Goal: Task Accomplishment & Management: Manage account settings

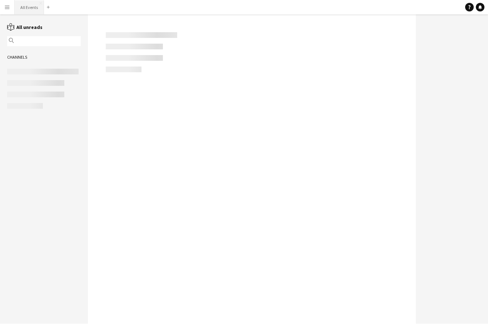
click at [39, 14] on button "All Events Close" at bounding box center [29, 7] width 29 height 14
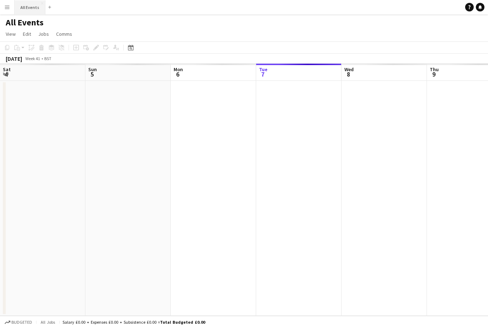
scroll to position [0, 171]
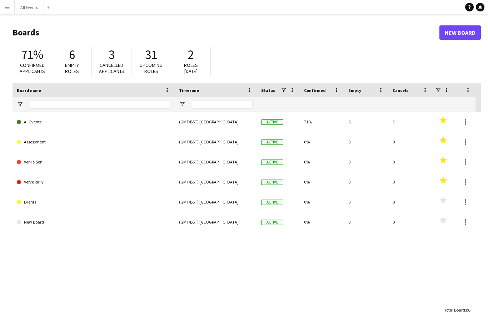
click at [40, 123] on link "All Events" at bounding box center [94, 122] width 154 height 20
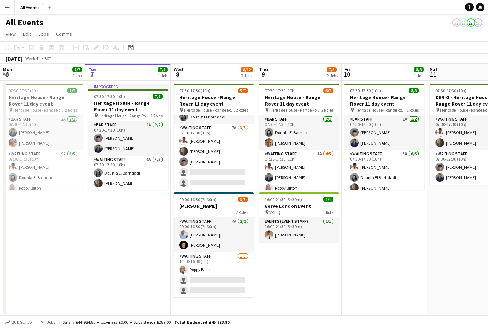
scroll to position [26, 0]
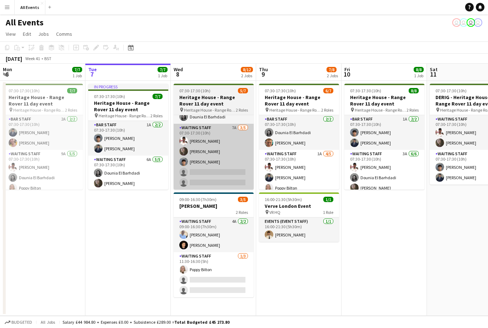
click at [238, 161] on app-card-role "Waiting Staff 7A 3/5 07:30-17:30 (10h) Ahmed Al-Khayat Flora McCullough Arya Fi…" at bounding box center [214, 157] width 80 height 66
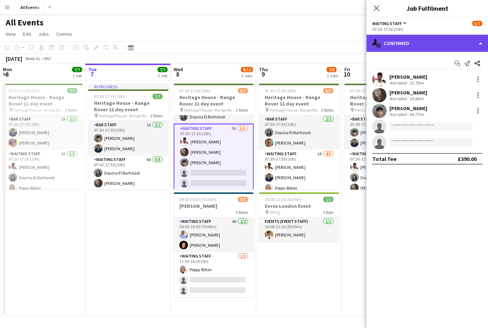
click at [416, 49] on div "single-neutral-actions-check-2 Confirmed" at bounding box center [426, 43] width 121 height 17
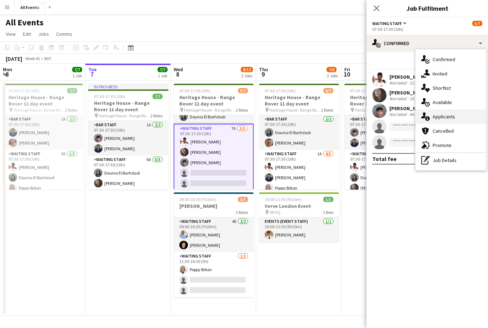
click at [444, 117] on span "Applicants" at bounding box center [444, 116] width 23 height 6
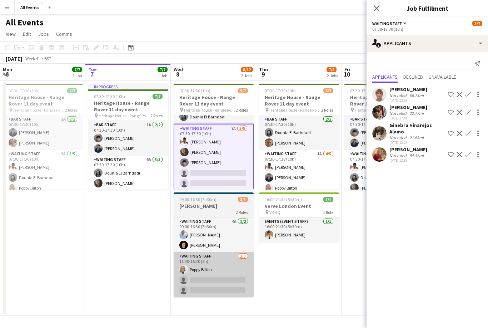
click at [228, 277] on app-card-role "Waiting Staff 1/3 11:30-16:30 (5h) Poppy Bilton single-neutral-actions single-n…" at bounding box center [214, 274] width 80 height 45
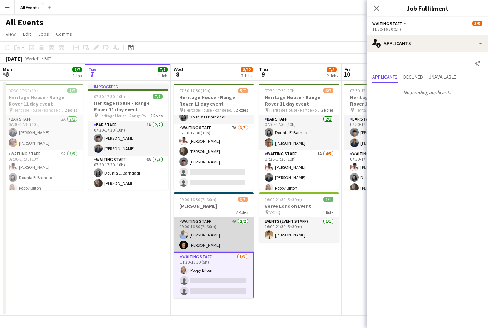
click at [234, 233] on app-card-role "Waiting Staff 4A 2/2 09:00-16:30 (7h30m) Bethany Cook Richard Windsor" at bounding box center [214, 234] width 80 height 35
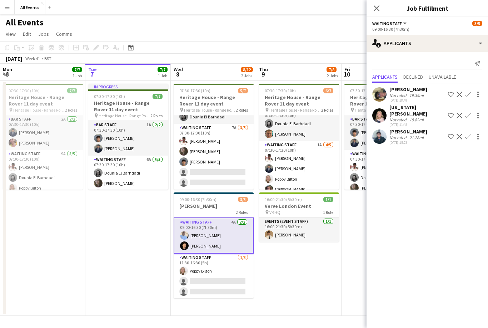
scroll to position [8, 0]
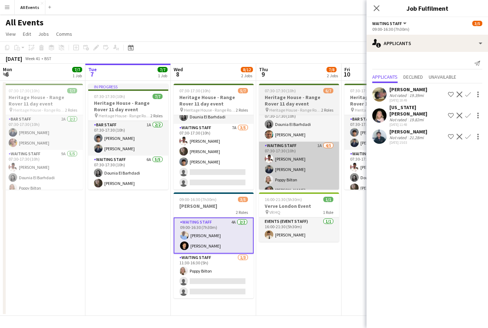
click at [310, 173] on app-card-role "Waiting Staff 1A 4/5 07:30-17:30 (10h) Ahmed Al-Khayat Charlie Hill Poppy Bilto…" at bounding box center [299, 174] width 80 height 66
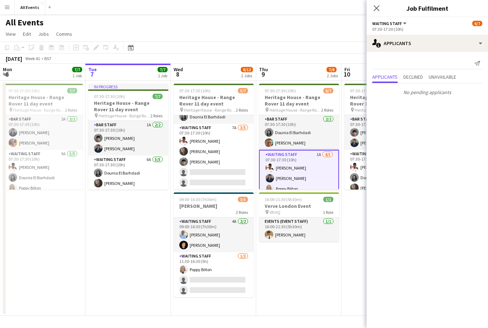
scroll to position [0, 0]
click at [440, 79] on span "Unavailable" at bounding box center [443, 76] width 28 height 5
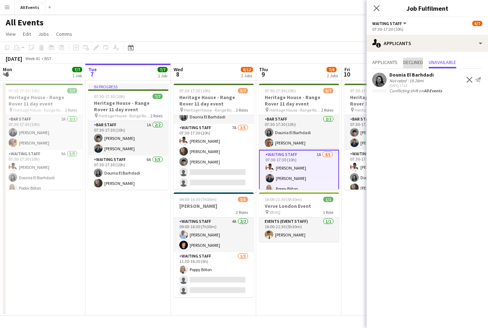
click at [416, 66] on span "Declined" at bounding box center [413, 63] width 20 height 11
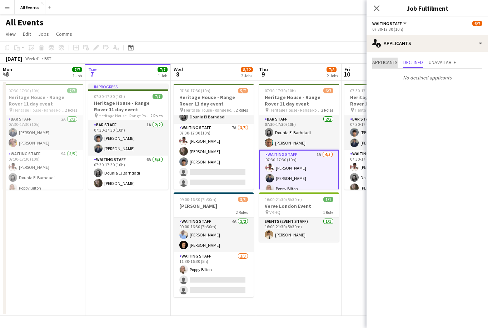
click at [393, 66] on span "Applicants" at bounding box center [384, 63] width 25 height 11
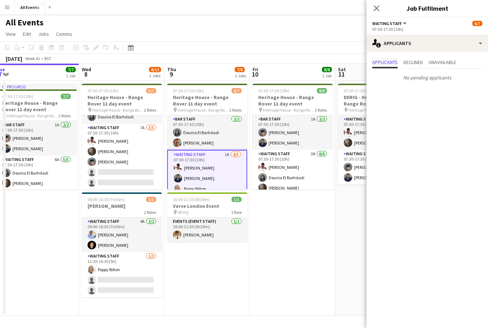
scroll to position [0, 263]
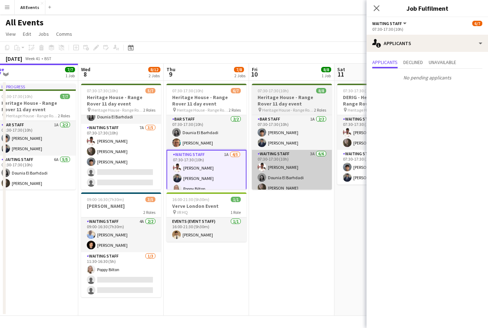
click at [303, 174] on app-card-role "Waiting Staff 3A 6/6 07:30-17:30 (10h) Ahmed Al-Khayat Dounia El Barhdadi Flora…" at bounding box center [292, 188] width 80 height 76
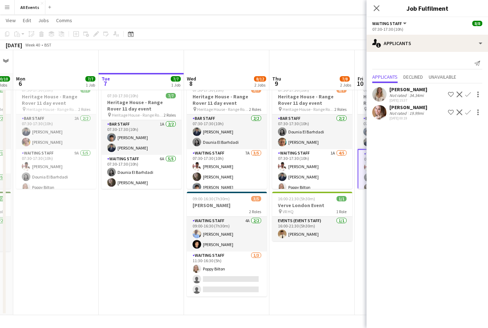
scroll to position [0, 0]
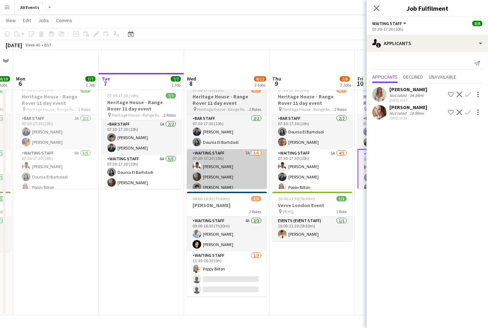
click at [251, 155] on app-card-role "Waiting Staff 7A 3/5 07:30-17:30 (10h) Ahmed Al-Khayat Flora McCullough Arya Fi…" at bounding box center [227, 182] width 80 height 66
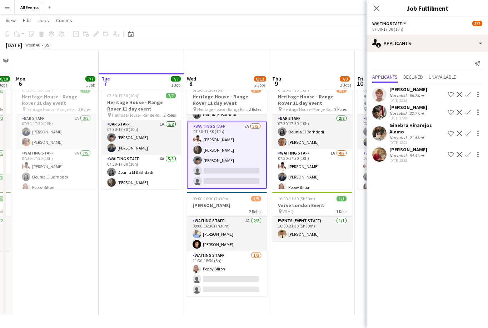
scroll to position [28, 0]
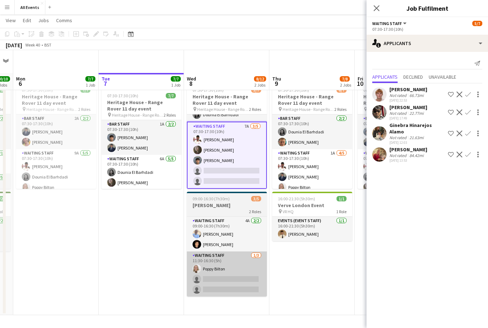
click at [235, 260] on app-card-role "Waiting Staff 1/3 11:30-16:30 (5h) Poppy Bilton single-neutral-actions single-n…" at bounding box center [227, 273] width 80 height 45
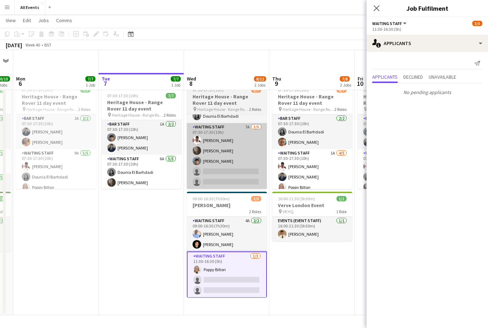
click at [255, 147] on app-card-role "Waiting Staff 7A 3/5 07:30-17:30 (10h) Ahmed Al-Khayat Flora McCullough Arya Fi…" at bounding box center [227, 156] width 80 height 66
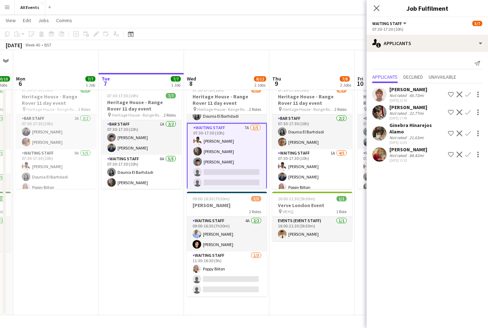
click at [470, 95] on app-icon "Confirm" at bounding box center [468, 94] width 6 height 6
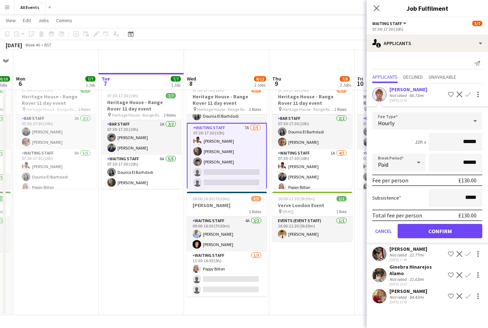
click at [420, 234] on button "Confirm" at bounding box center [440, 231] width 85 height 14
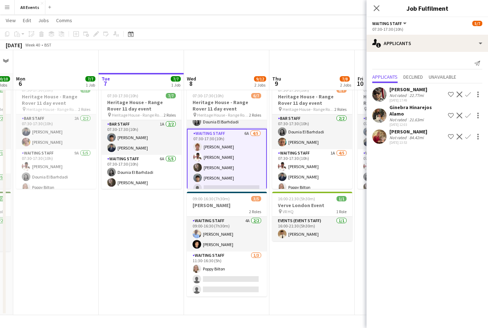
click at [320, 247] on app-date-cell "07:30-17:30 (10h) 6/7 Heritage House - Range Rover 11 day event pin Heritage Ho…" at bounding box center [311, 197] width 85 height 235
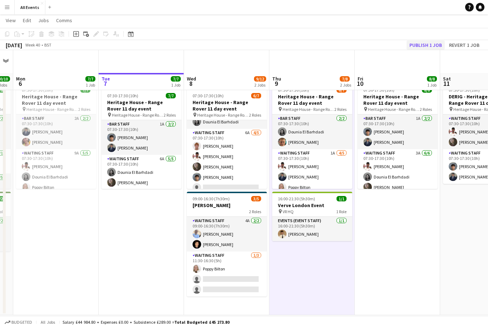
click at [431, 43] on button "Publish 1 job" at bounding box center [425, 44] width 38 height 9
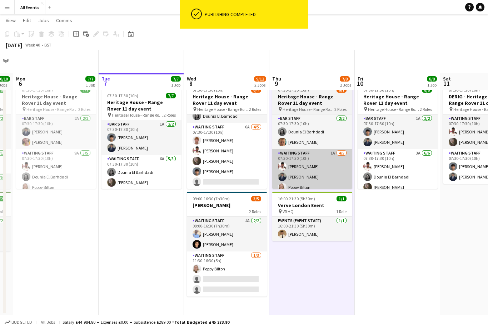
click at [332, 149] on app-card-role "Waiting Staff 1A 4/5 07:30-17:30 (10h) Ahmed Al-Khayat Charlie Hill Poppy Bilto…" at bounding box center [312, 182] width 80 height 66
